Goal: Information Seeking & Learning: Find contact information

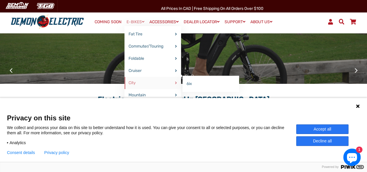
scroll to position [104, 0]
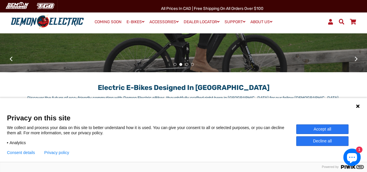
click at [326, 128] on button "Accept all" at bounding box center [322, 130] width 52 height 10
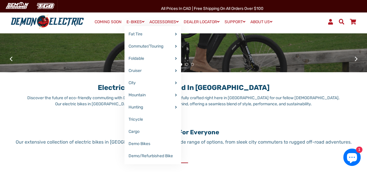
click at [142, 23] on span at bounding box center [143, 22] width 3 height 4
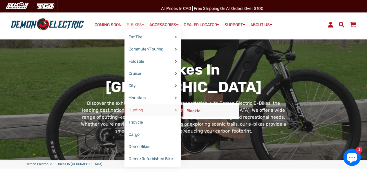
click at [194, 109] on link "Blacktail" at bounding box center [211, 111] width 57 height 12
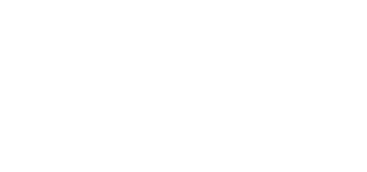
select select "******"
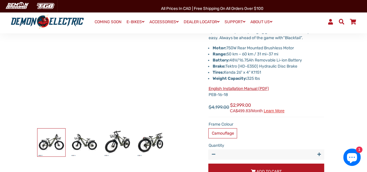
scroll to position [93, 0]
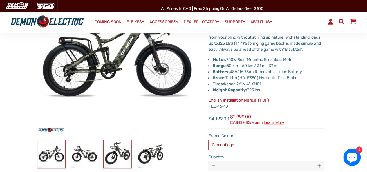
click at [119, 156] on img at bounding box center [118, 154] width 28 height 28
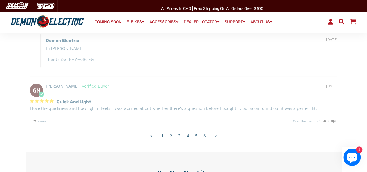
scroll to position [1277, 0]
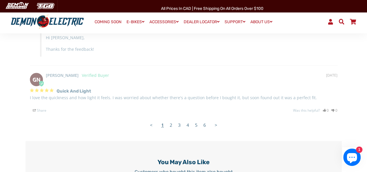
click at [171, 128] on link "2" at bounding box center [171, 125] width 8 height 12
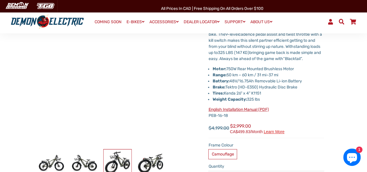
scroll to position [93, 0]
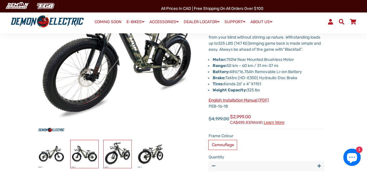
click at [87, 154] on img at bounding box center [85, 154] width 28 height 28
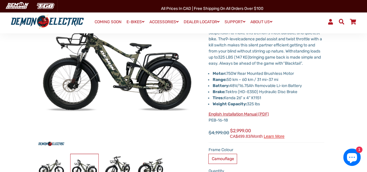
scroll to position [70, 0]
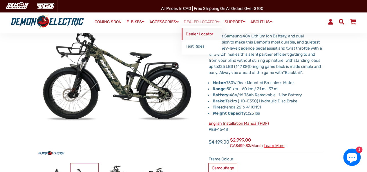
click at [196, 32] on link "Dealer Locator" at bounding box center [202, 34] width 40 height 12
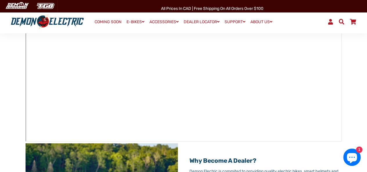
scroll to position [116, 0]
